Goal: Information Seeking & Learning: Learn about a topic

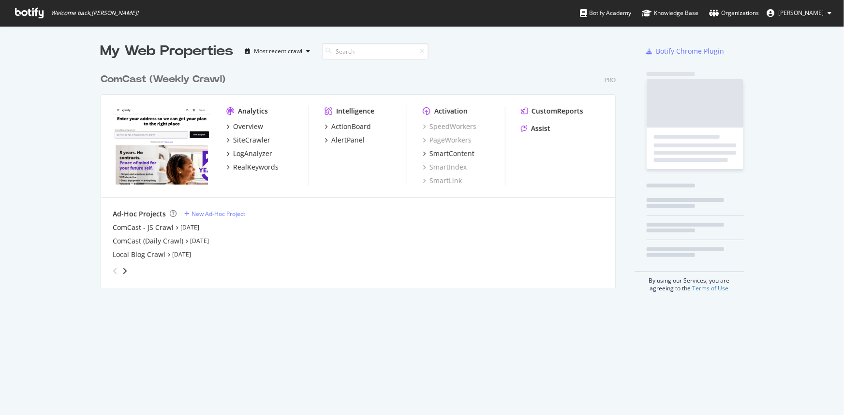
scroll to position [409, 831]
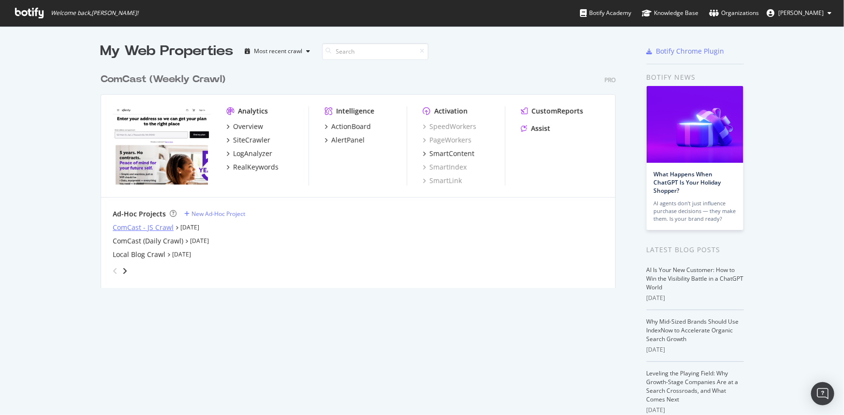
click at [149, 225] on div "ComCast - JS Crawl" at bounding box center [143, 228] width 61 height 10
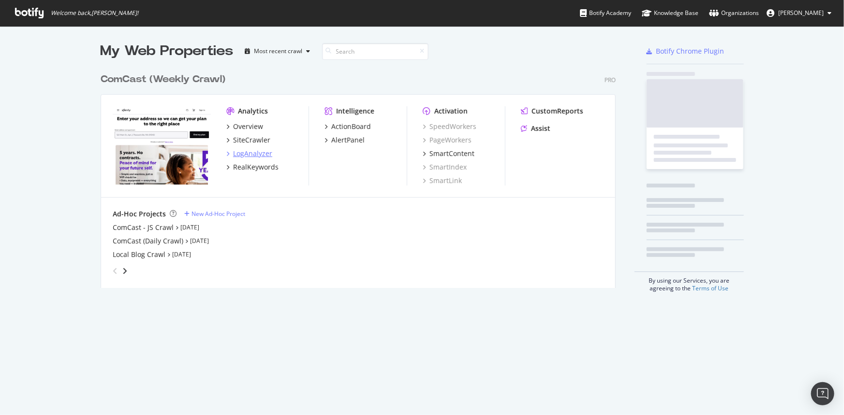
scroll to position [409, 831]
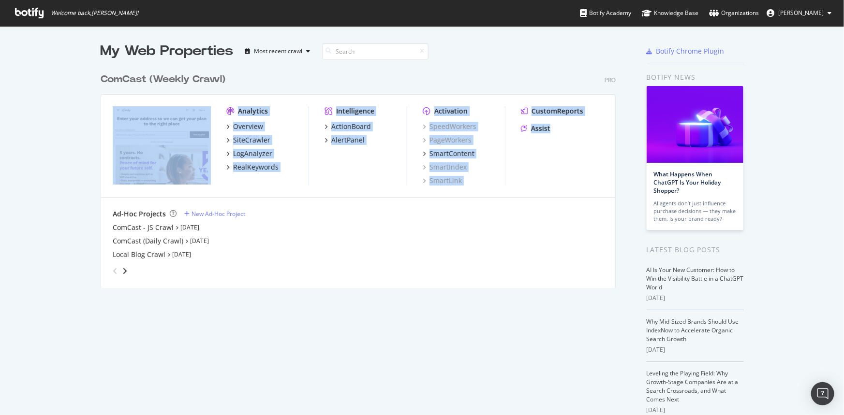
drag, startPoint x: 107, startPoint y: 102, endPoint x: 586, endPoint y: 158, distance: 482.0
click at [586, 158] on div "Analytics Overview SiteCrawler LogAnalyzer RealKeywords Intelligence ActionBoar…" at bounding box center [358, 146] width 514 height 103
drag, startPoint x: 260, startPoint y: 245, endPoint x: 299, endPoint y: 248, distance: 38.8
click at [114, 239] on div "ComCast (Daily Crawl) Aug 26th 25" at bounding box center [358, 241] width 491 height 10
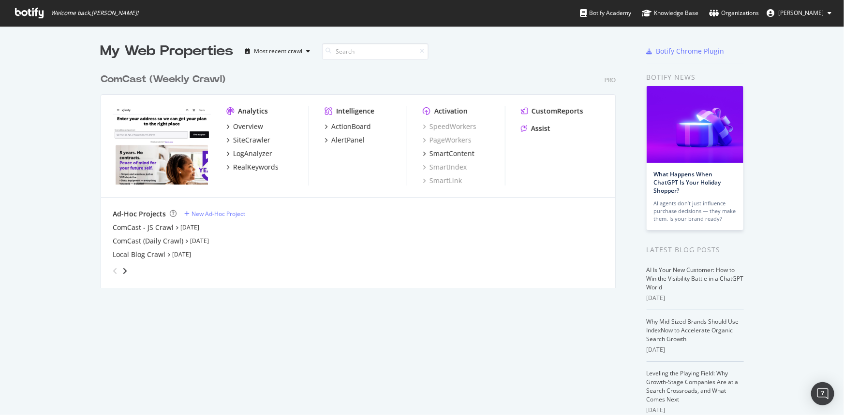
click at [309, 248] on div "ComCast - JS Crawl Aug 26th 25 ComCast (Daily Crawl) Aug 26th 25 Local Blog Cra…" at bounding box center [358, 241] width 491 height 37
click at [145, 228] on div "ComCast - JS Crawl" at bounding box center [143, 228] width 61 height 10
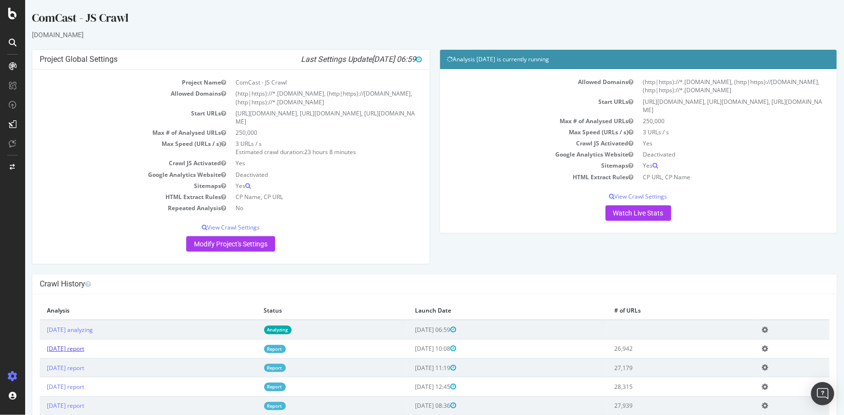
click at [84, 350] on link "2025 Aug. 26th report" at bounding box center [64, 349] width 37 height 8
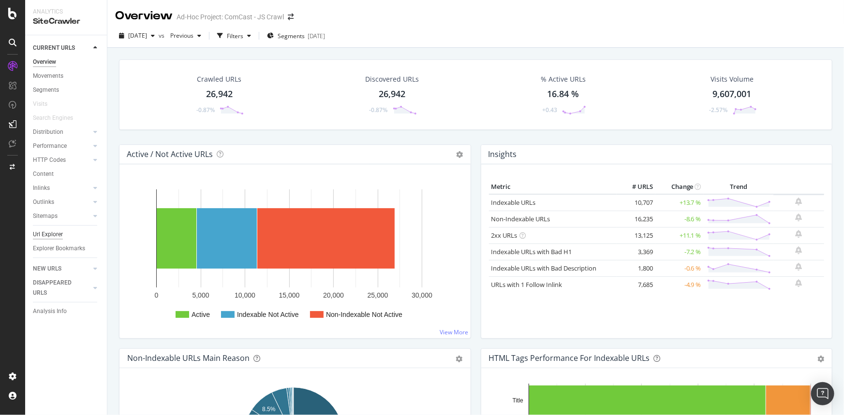
click at [50, 235] on div "Url Explorer" at bounding box center [48, 235] width 30 height 10
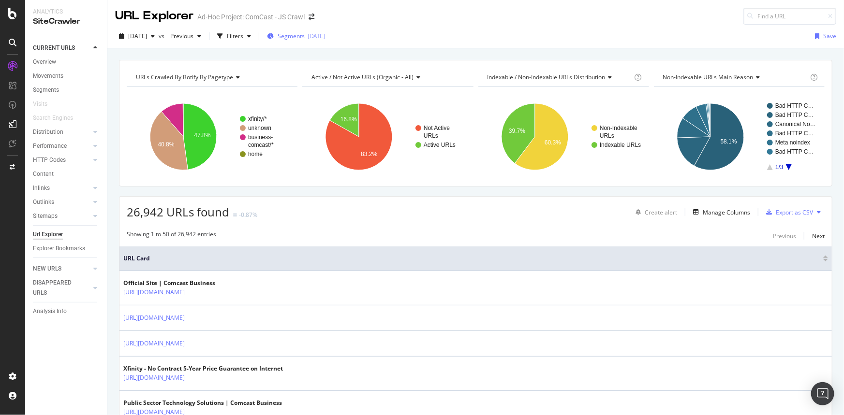
click at [325, 32] on div "[DATE]" at bounding box center [316, 36] width 17 height 8
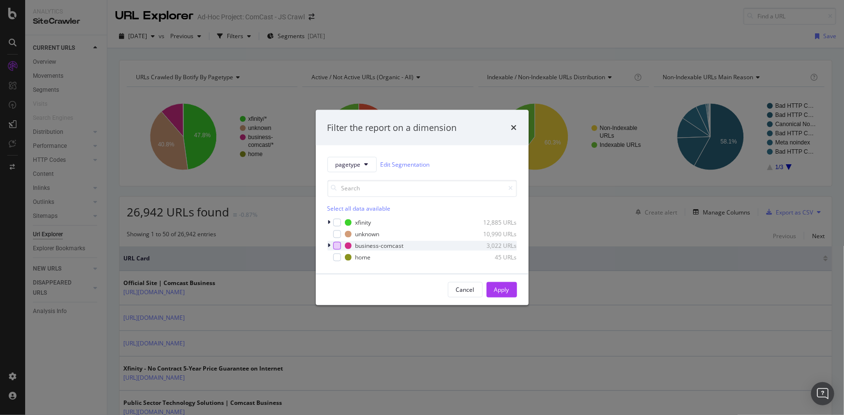
click at [334, 246] on div "modal" at bounding box center [337, 246] width 8 height 8
click at [498, 289] on div "Apply" at bounding box center [501, 290] width 15 height 8
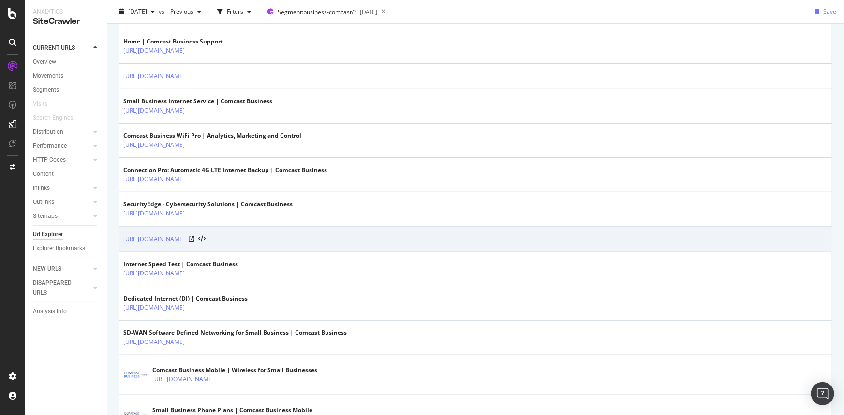
scroll to position [308, 0]
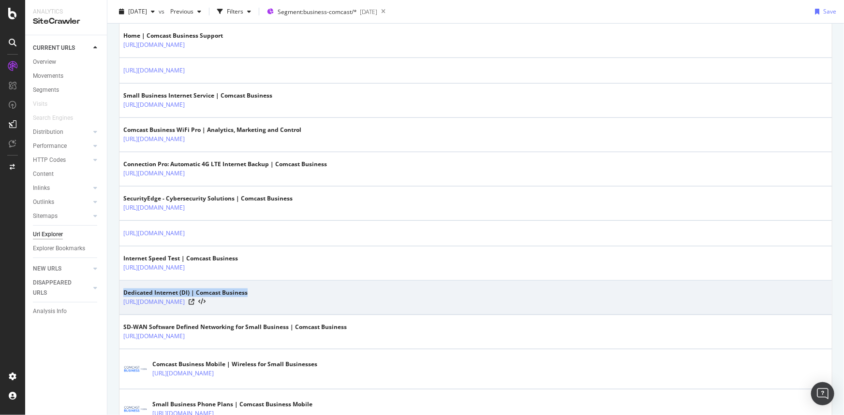
drag, startPoint x: 126, startPoint y: 291, endPoint x: 254, endPoint y: 289, distance: 128.2
click at [254, 289] on td "Dedicated Internet (DI) | Comcast Business https://business.comcast.com/learn/i…" at bounding box center [475, 298] width 712 height 34
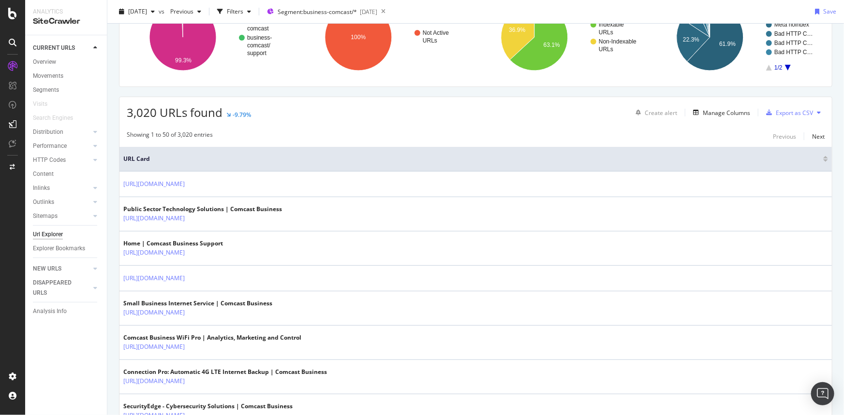
scroll to position [0, 0]
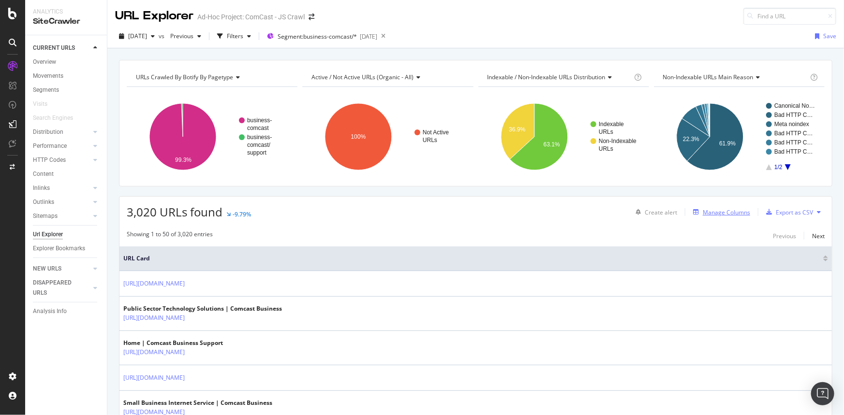
click at [728, 208] on div "Manage Columns" at bounding box center [726, 212] width 47 height 8
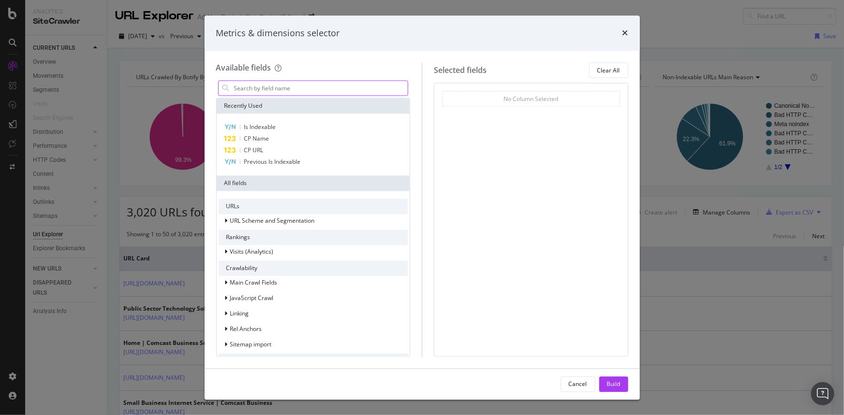
click at [261, 86] on input "modal" at bounding box center [320, 88] width 175 height 15
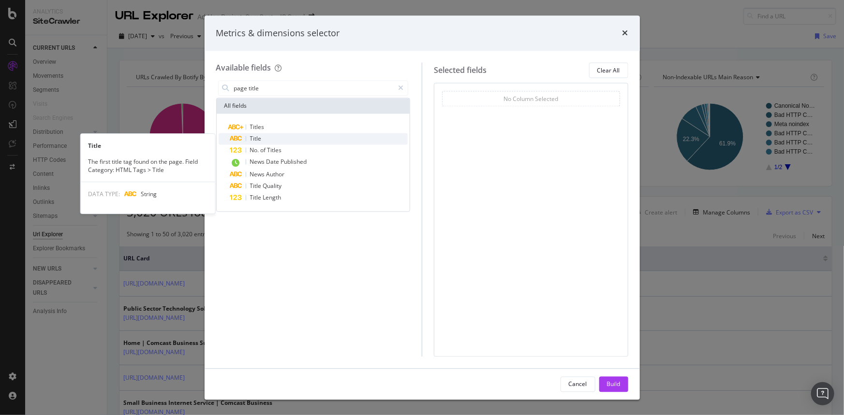
click at [270, 139] on div "Title" at bounding box center [319, 139] width 178 height 12
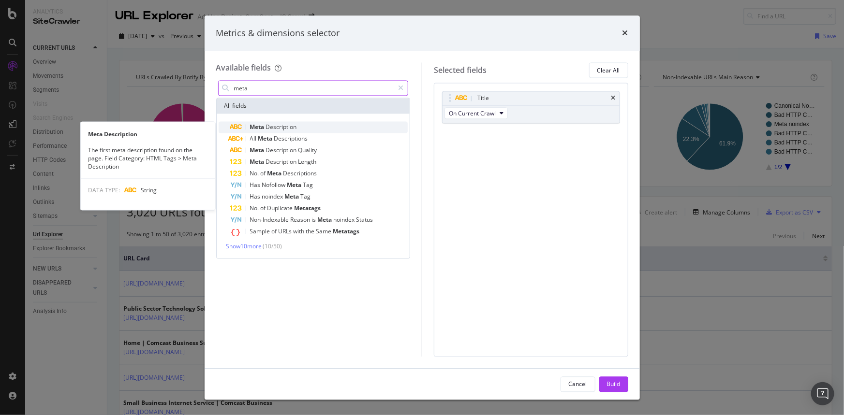
type input "meta"
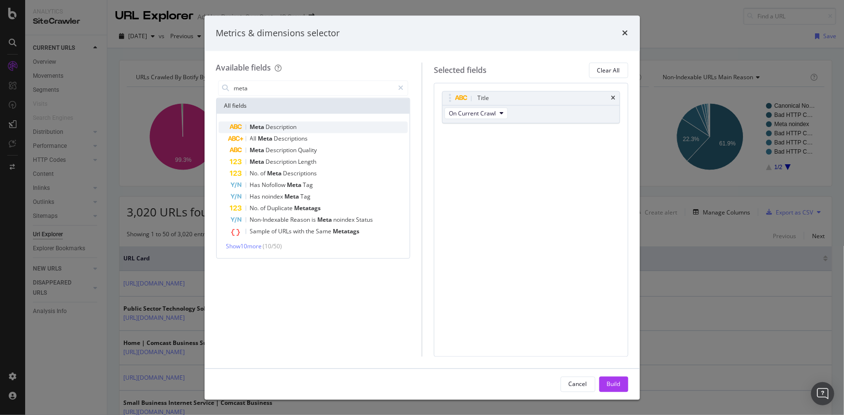
click at [323, 126] on div "Meta Description" at bounding box center [319, 128] width 178 height 12
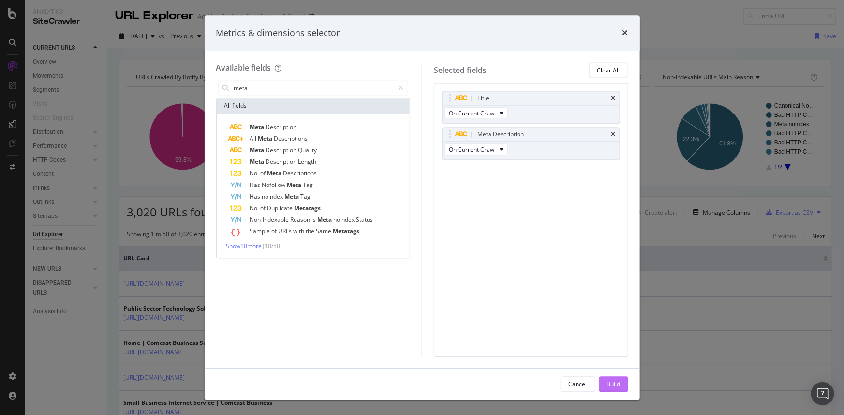
click at [612, 377] on div "Build" at bounding box center [614, 384] width 14 height 15
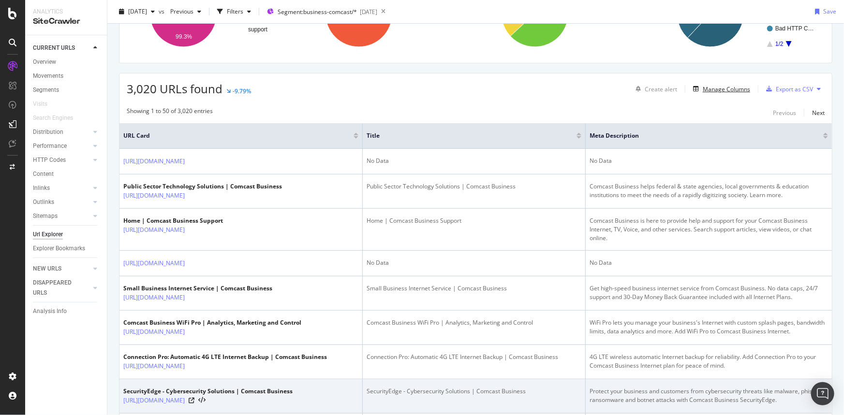
scroll to position [264, 0]
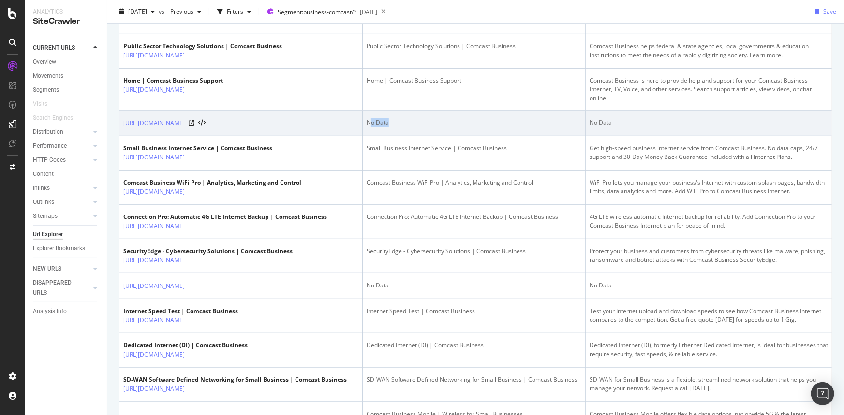
drag, startPoint x: 368, startPoint y: 123, endPoint x: 537, endPoint y: 131, distance: 168.9
click at [537, 131] on td "No Data" at bounding box center [474, 124] width 223 height 26
drag, startPoint x: 604, startPoint y: 121, endPoint x: 362, endPoint y: 126, distance: 242.3
click at [362, 126] on tr "https://business.comcast.com/shop/offers?services=All&internetdownloadspeed=All…" at bounding box center [475, 124] width 712 height 26
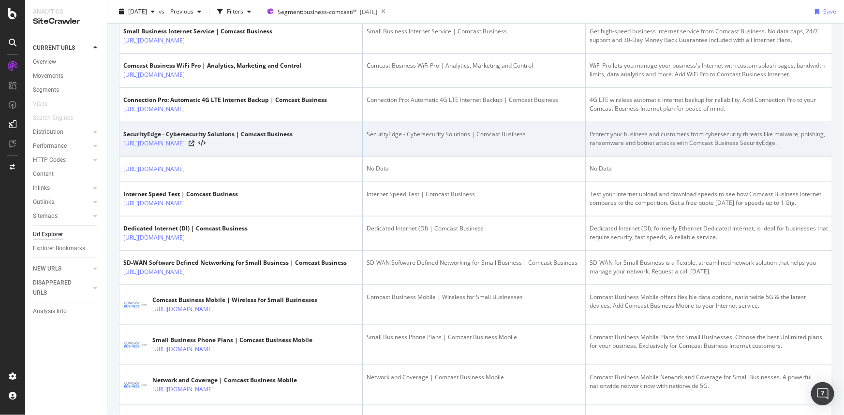
scroll to position [0, 0]
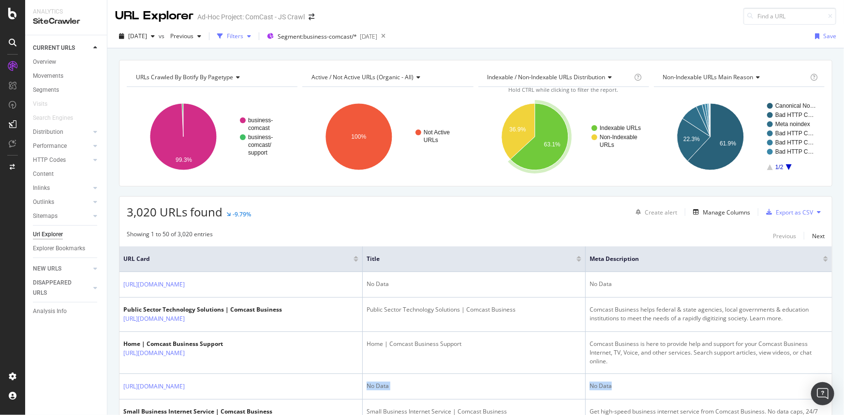
click at [243, 36] on div "Filters" at bounding box center [235, 36] width 16 height 8
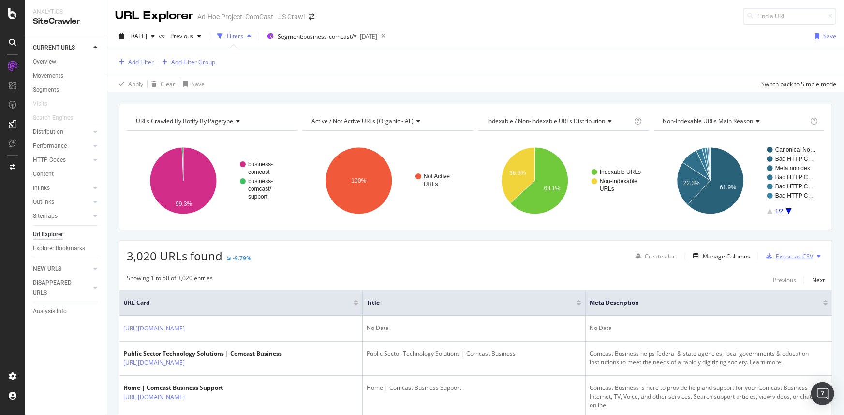
click at [790, 253] on div "Export as CSV" at bounding box center [794, 256] width 37 height 8
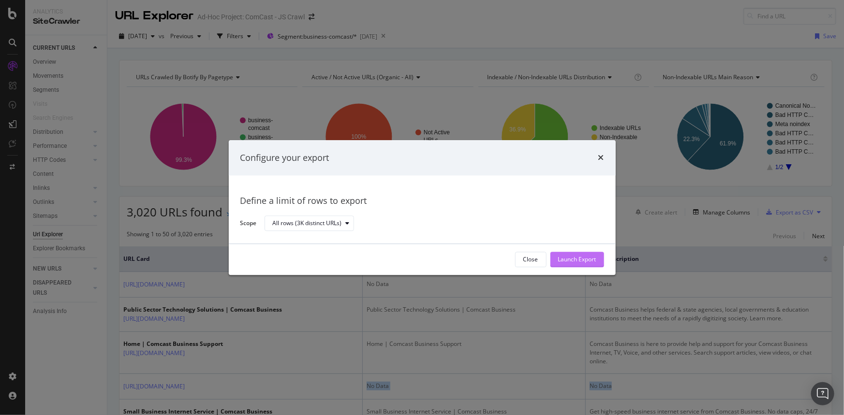
click at [581, 253] on div "Launch Export" at bounding box center [577, 259] width 38 height 15
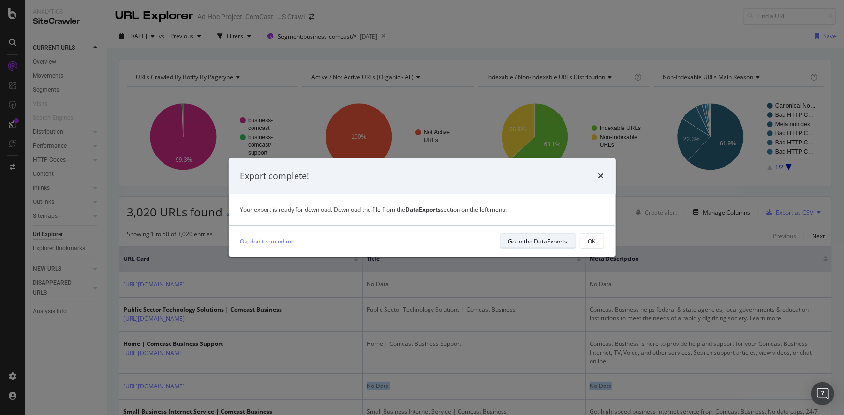
click at [536, 241] on div "Go to the DataExports" at bounding box center [537, 241] width 59 height 8
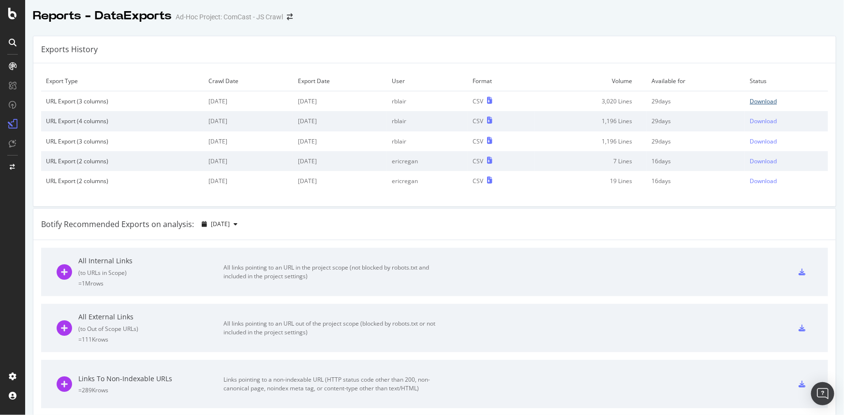
click at [755, 105] on div "Download" at bounding box center [762, 101] width 27 height 8
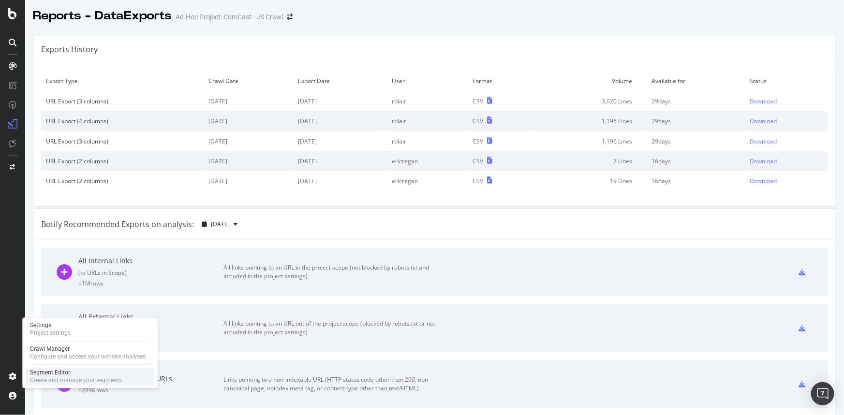
click at [86, 379] on div "Create and manage your segments" at bounding box center [76, 381] width 92 height 8
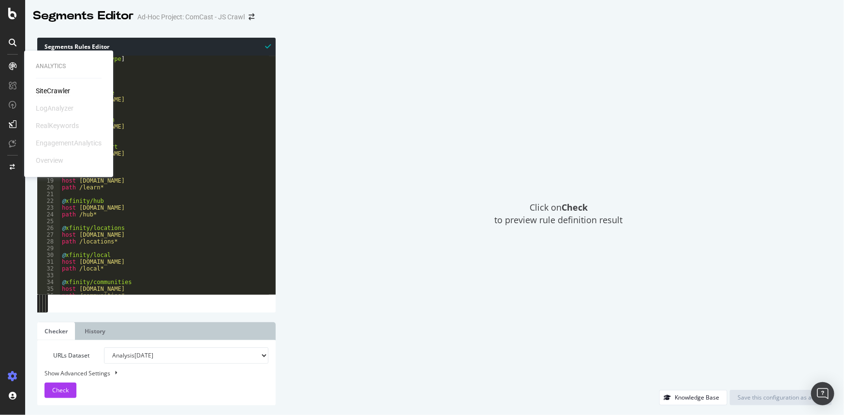
click at [60, 91] on div "SiteCrawler" at bounding box center [53, 92] width 34 height 10
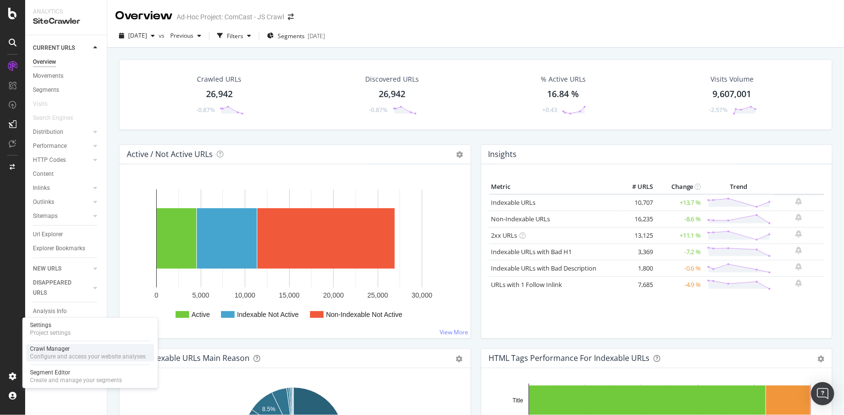
click at [34, 353] on div "Configure and access your website analyses" at bounding box center [88, 357] width 116 height 8
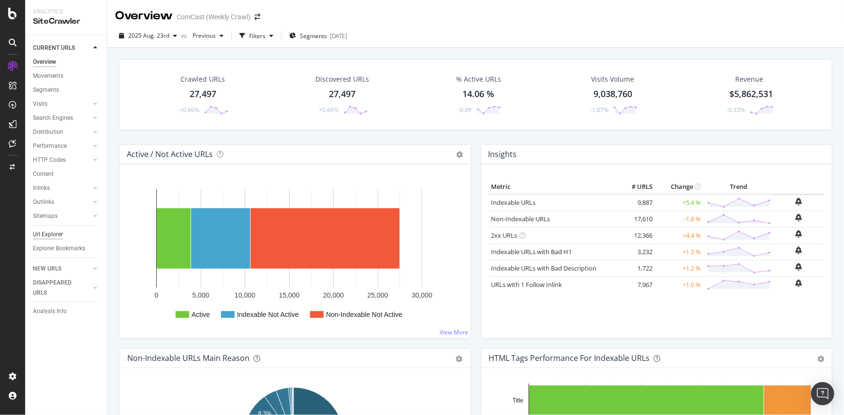
click at [51, 236] on div "Url Explorer" at bounding box center [48, 235] width 30 height 10
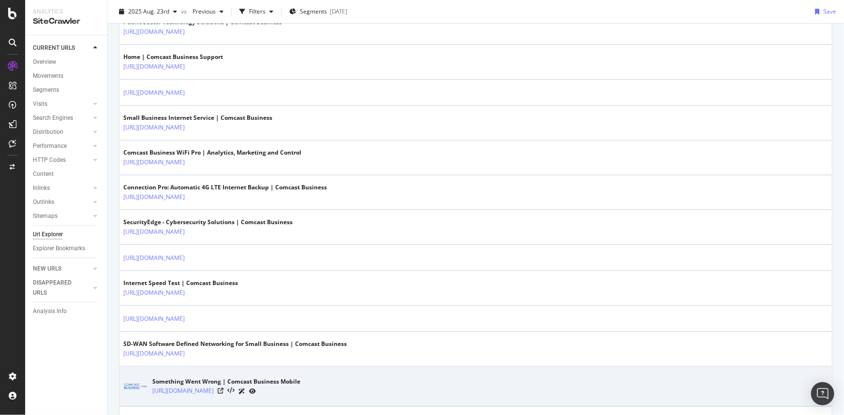
scroll to position [440, 0]
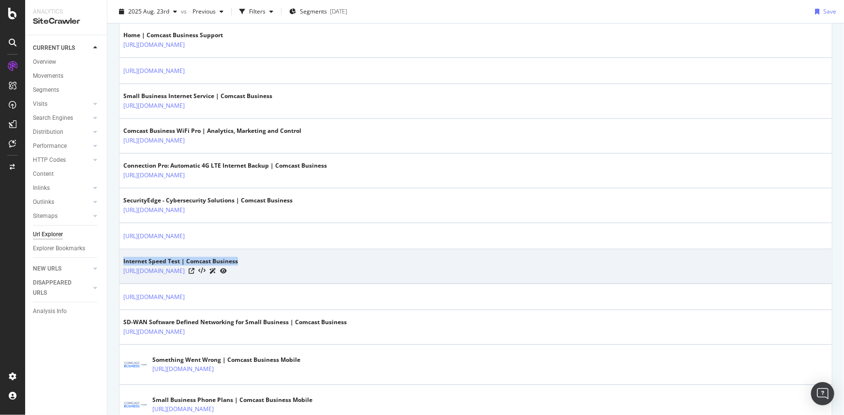
drag, startPoint x: 122, startPoint y: 258, endPoint x: 252, endPoint y: 260, distance: 130.6
click at [252, 260] on td "Internet Speed Test | Comcast Business https://business.comcast.com/learn/inter…" at bounding box center [475, 267] width 712 height 35
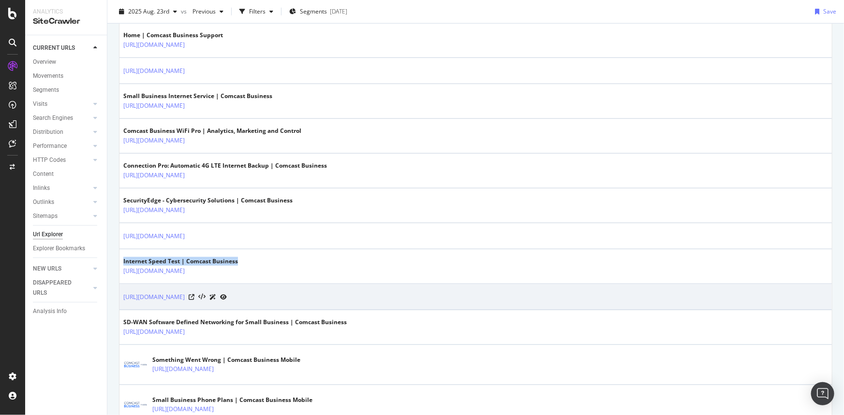
drag, startPoint x: 125, startPoint y: 286, endPoint x: 191, endPoint y: 286, distance: 66.2
click at [191, 286] on td "https://business.comcast.com/learn/internet/dedicated-internet" at bounding box center [475, 297] width 712 height 26
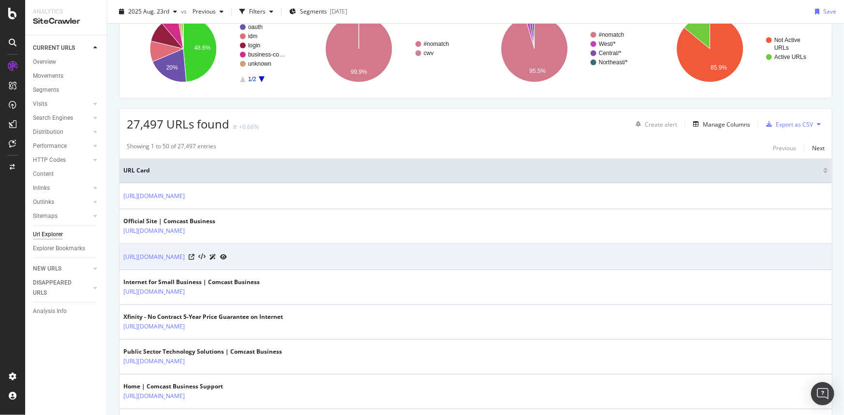
scroll to position [88, 0]
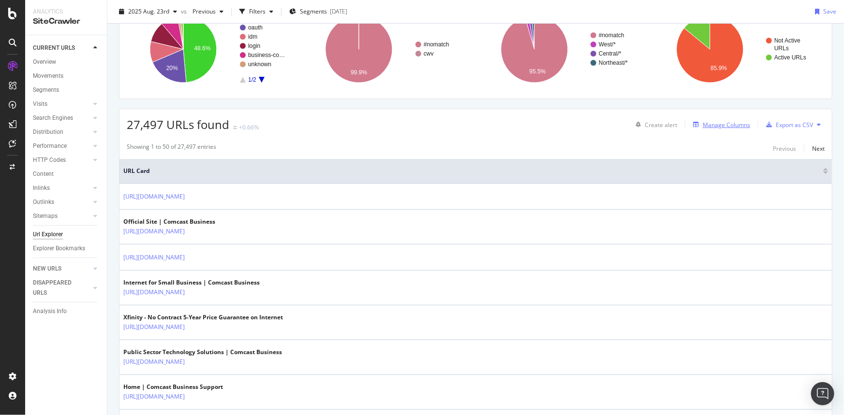
click at [725, 125] on div "Manage Columns" at bounding box center [726, 125] width 47 height 8
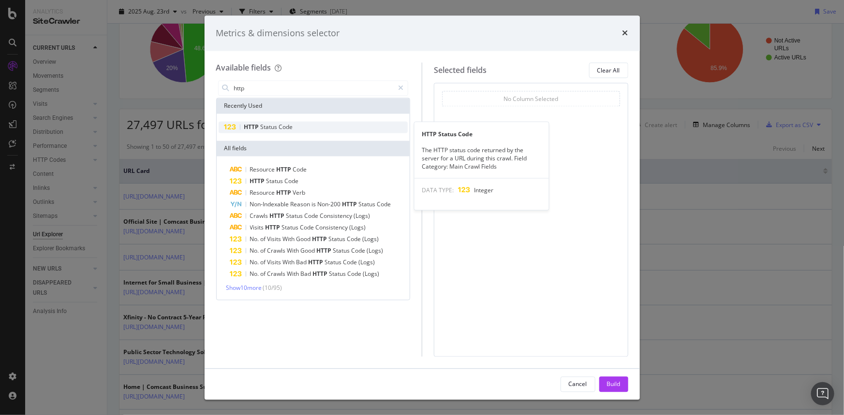
type input "http"
click at [268, 126] on span "Status" at bounding box center [270, 127] width 18 height 8
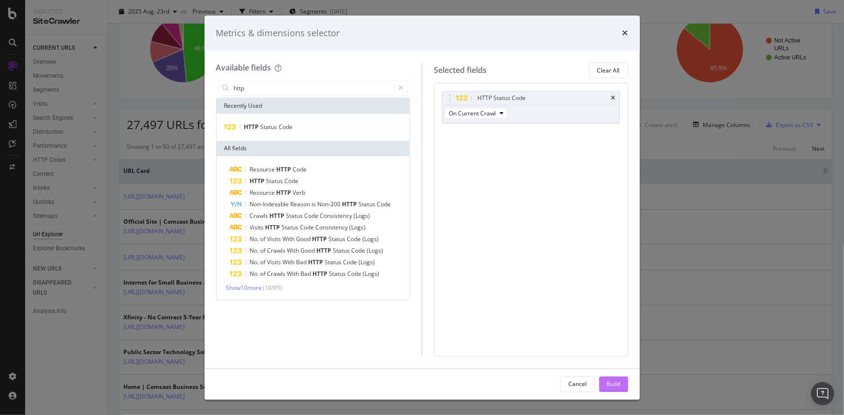
click at [613, 382] on div "Build" at bounding box center [614, 384] width 14 height 8
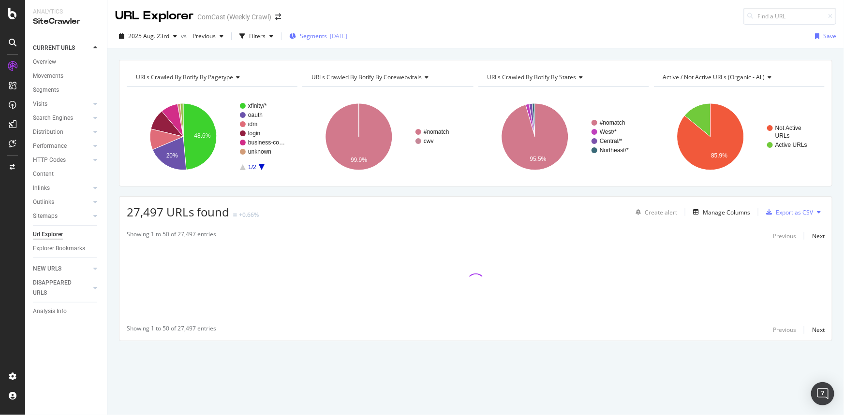
click at [323, 36] on span "Segments" at bounding box center [313, 36] width 27 height 8
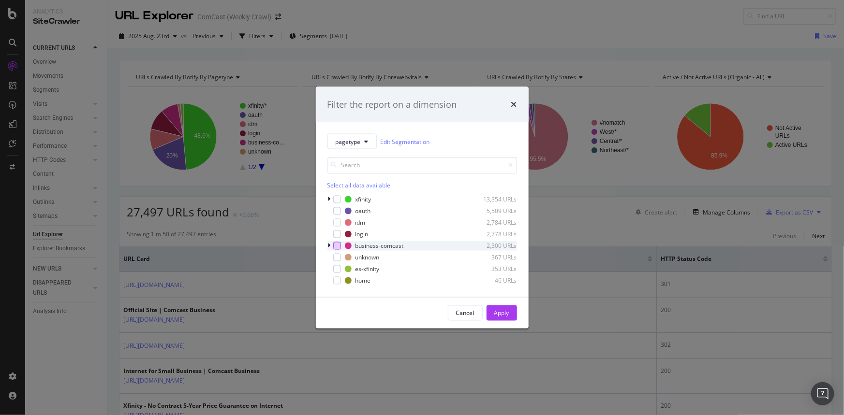
click at [338, 243] on div "modal" at bounding box center [337, 246] width 8 height 8
click at [509, 309] on div "Apply" at bounding box center [501, 313] width 15 height 8
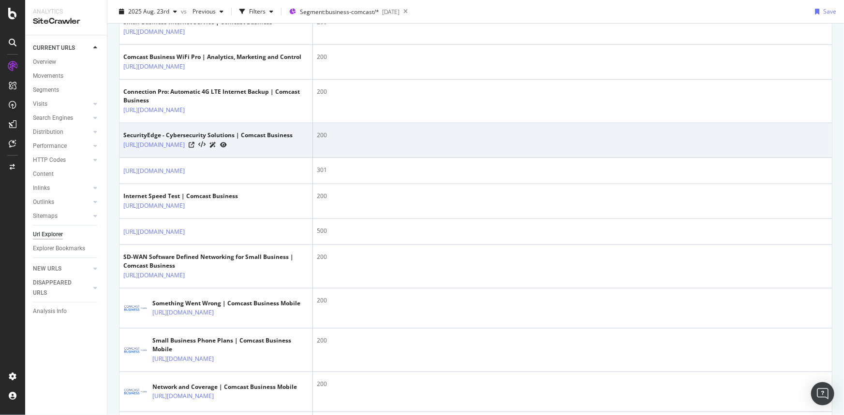
scroll to position [394, 0]
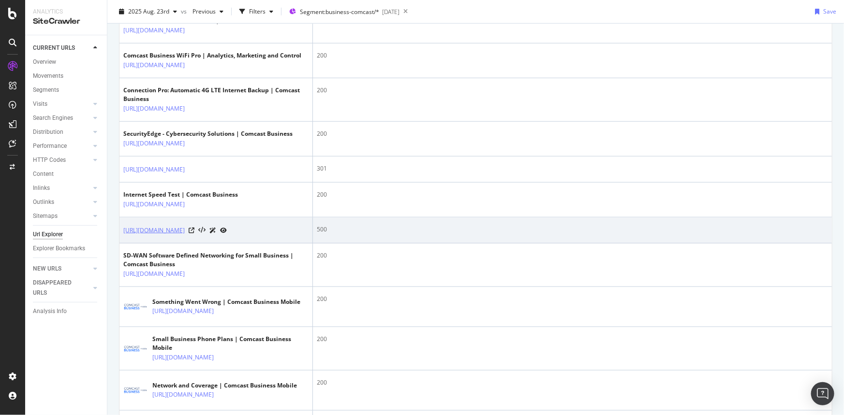
drag, startPoint x: 332, startPoint y: 275, endPoint x: 207, endPoint y: 274, distance: 124.8
click at [207, 244] on tr "https://business.comcast.com/learn/internet/dedicated-internet 500" at bounding box center [475, 231] width 712 height 26
click at [469, 244] on td "500" at bounding box center [572, 231] width 519 height 26
click at [194, 234] on icon at bounding box center [192, 231] width 6 height 6
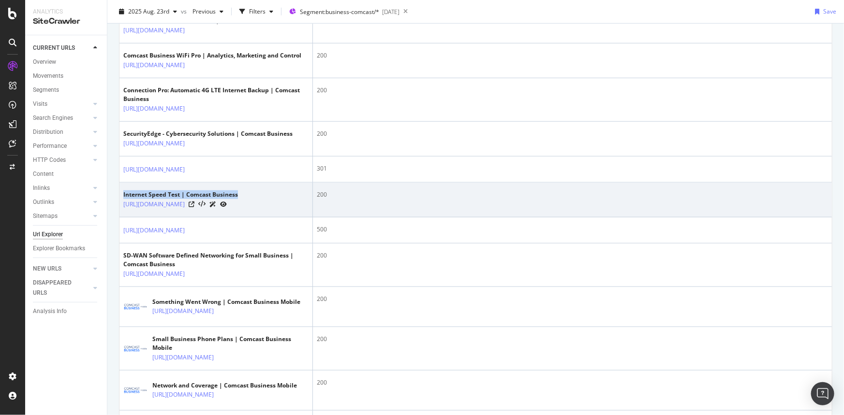
drag, startPoint x: 123, startPoint y: 229, endPoint x: 279, endPoint y: 227, distance: 156.2
click at [238, 199] on div "Internet Speed Test | Comcast Business" at bounding box center [180, 195] width 115 height 9
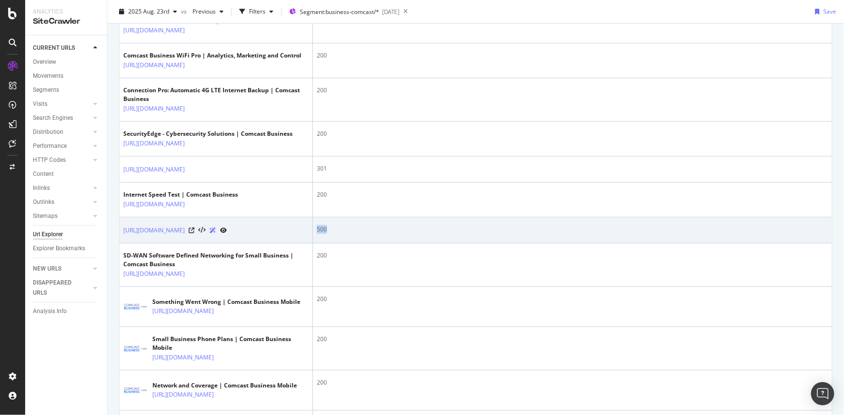
drag, startPoint x: 329, startPoint y: 281, endPoint x: 298, endPoint y: 279, distance: 31.0
click at [298, 244] on tr "https://business.comcast.com/learn/internet/dedicated-internet 500" at bounding box center [475, 231] width 712 height 26
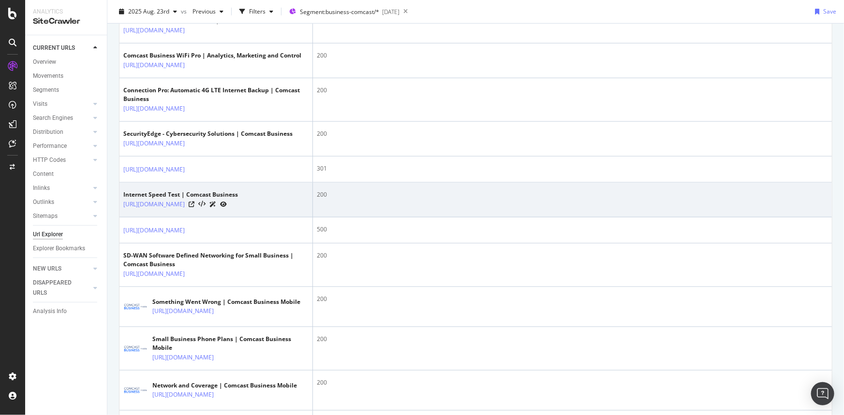
click at [516, 218] on td "200" at bounding box center [572, 200] width 519 height 35
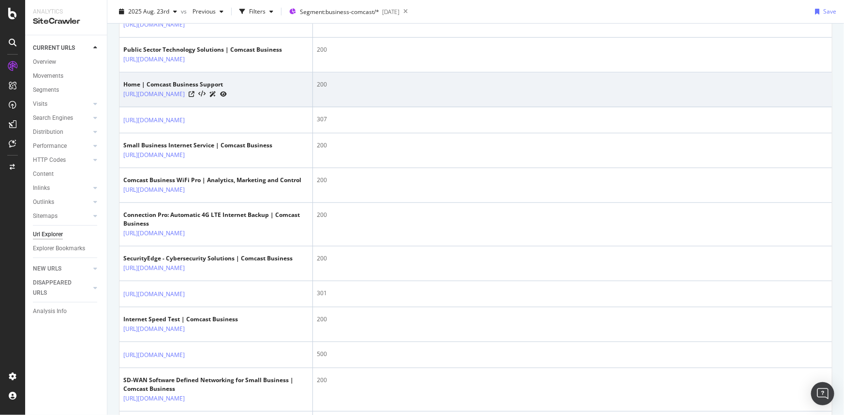
scroll to position [131, 0]
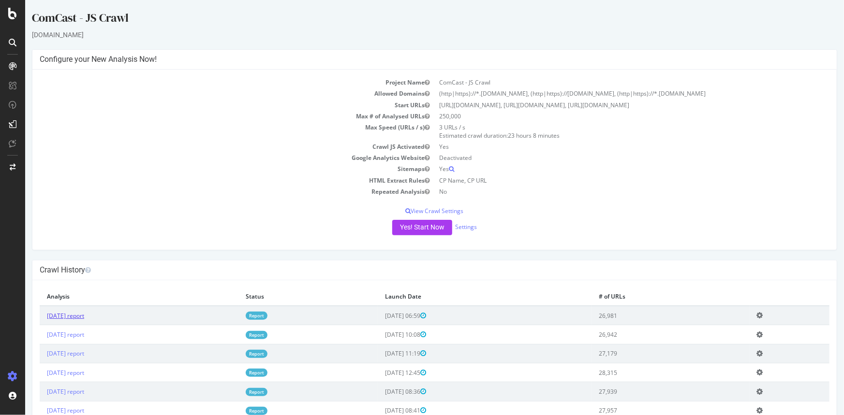
click at [84, 317] on link "2025 Aug. 27th report" at bounding box center [64, 316] width 37 height 8
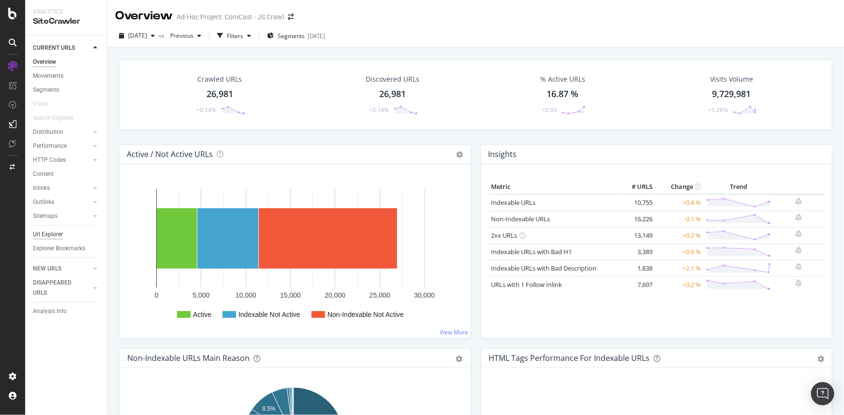
click at [55, 234] on div "Url Explorer" at bounding box center [48, 235] width 30 height 10
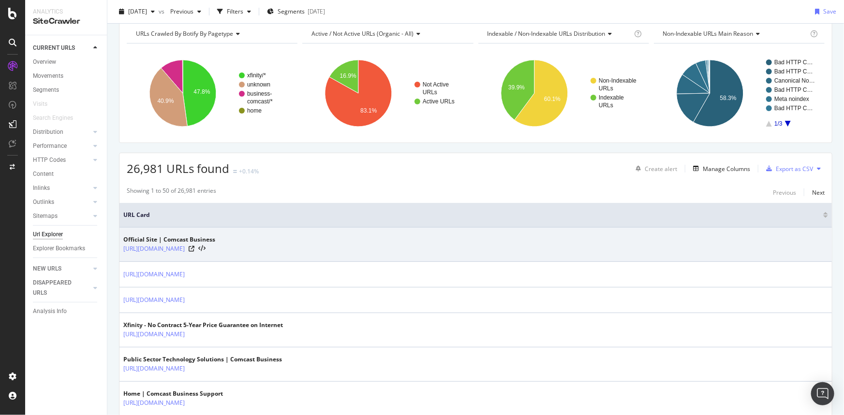
scroll to position [44, 0]
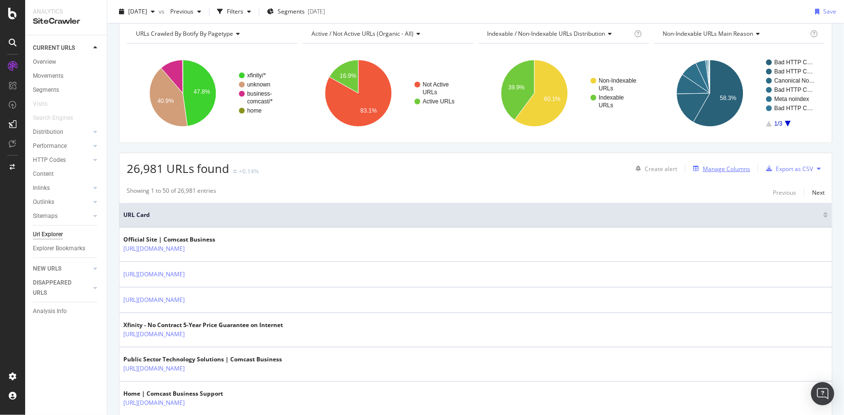
click at [703, 167] on div "Manage Columns" at bounding box center [726, 169] width 47 height 8
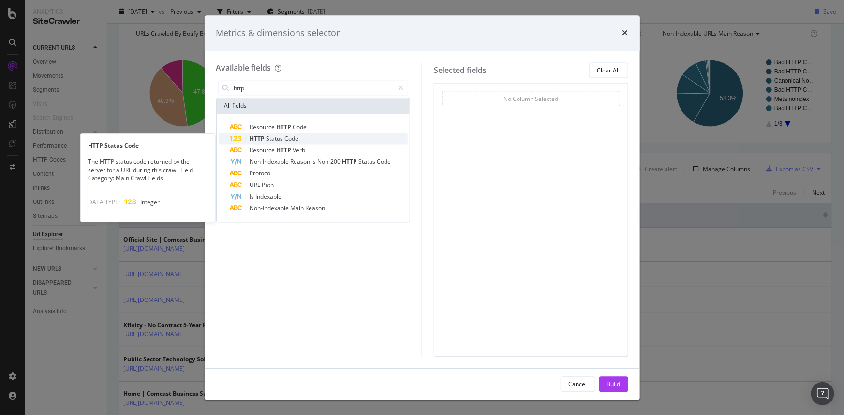
type input "http"
click at [294, 136] on span "Code" at bounding box center [292, 139] width 14 height 8
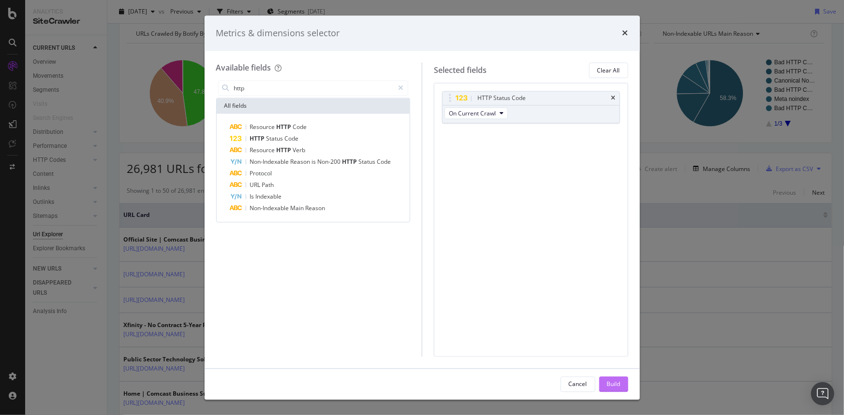
click at [617, 384] on div "Build" at bounding box center [614, 384] width 14 height 8
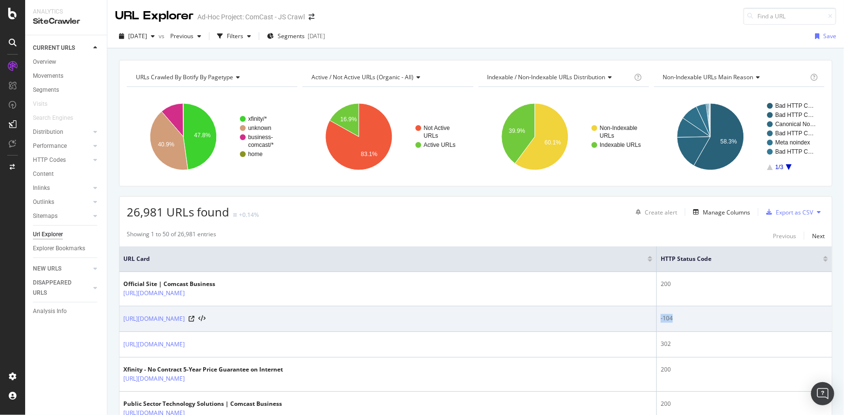
drag, startPoint x: 679, startPoint y: 319, endPoint x: 636, endPoint y: 319, distance: 43.0
click at [636, 319] on tr "https://business.comcast.com/articleindex -104" at bounding box center [475, 320] width 712 height 26
click at [206, 318] on icon at bounding box center [201, 319] width 7 height 7
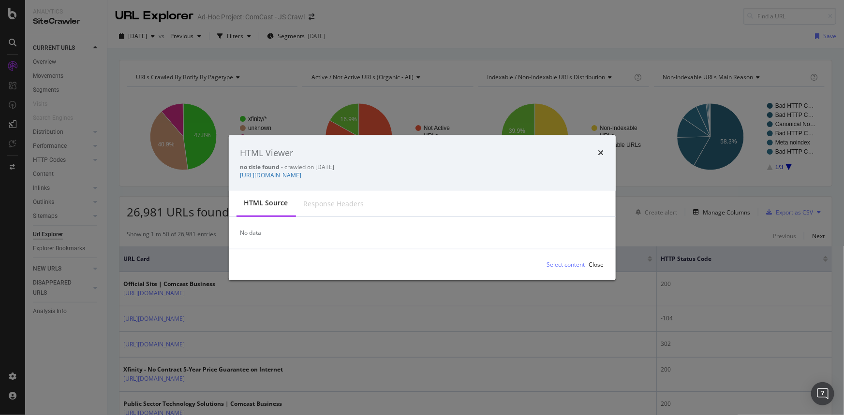
click at [318, 203] on div "Response Headers" at bounding box center [334, 204] width 60 height 10
click at [378, 210] on div "HTML source Response Headers" at bounding box center [422, 204] width 387 height 26
drag, startPoint x: 358, startPoint y: 173, endPoint x: 287, endPoint y: 187, distance: 72.4
click at [287, 187] on div "HTML Viewer no title found - crawled on 2025-08-27 https://business.comcast.com…" at bounding box center [422, 163] width 387 height 56
click at [602, 150] on icon "times" at bounding box center [601, 153] width 6 height 8
